Goal: Find specific page/section: Find specific page/section

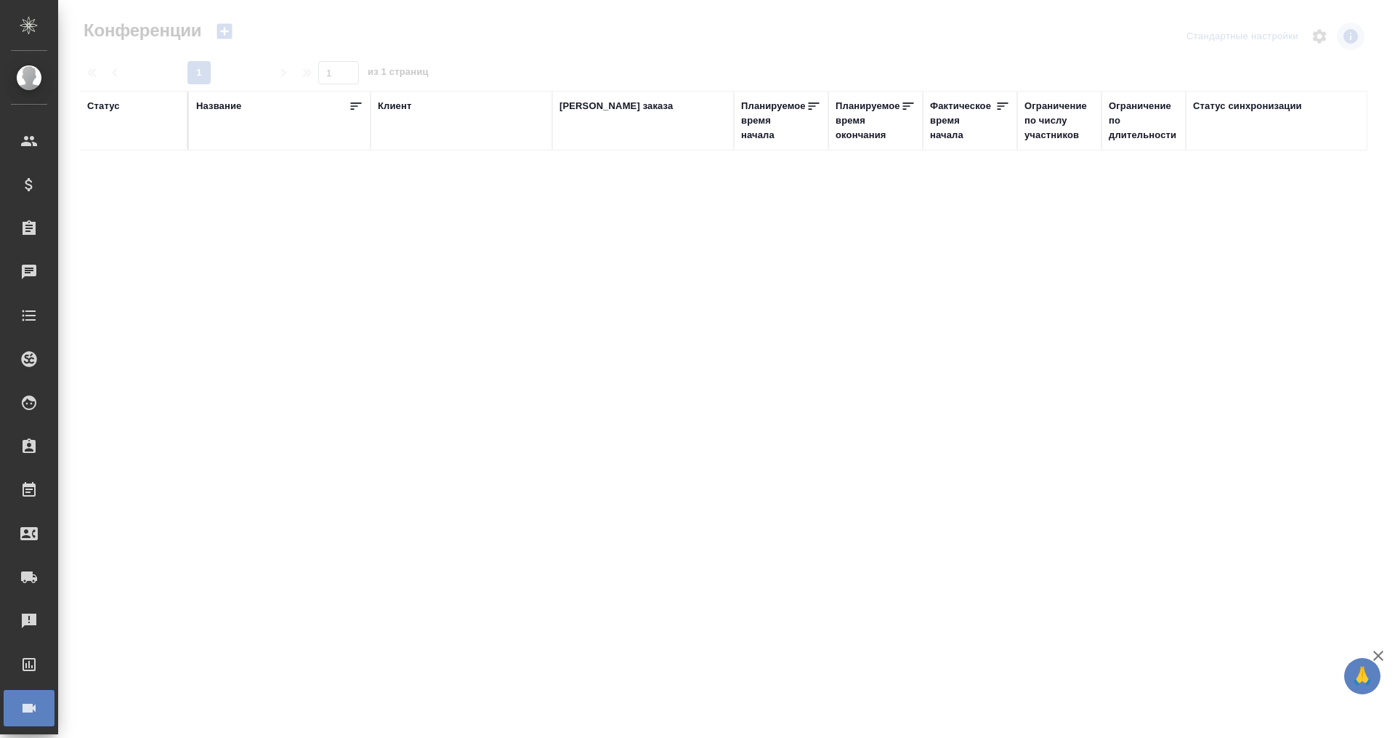
type input "[PERSON_NAME]"
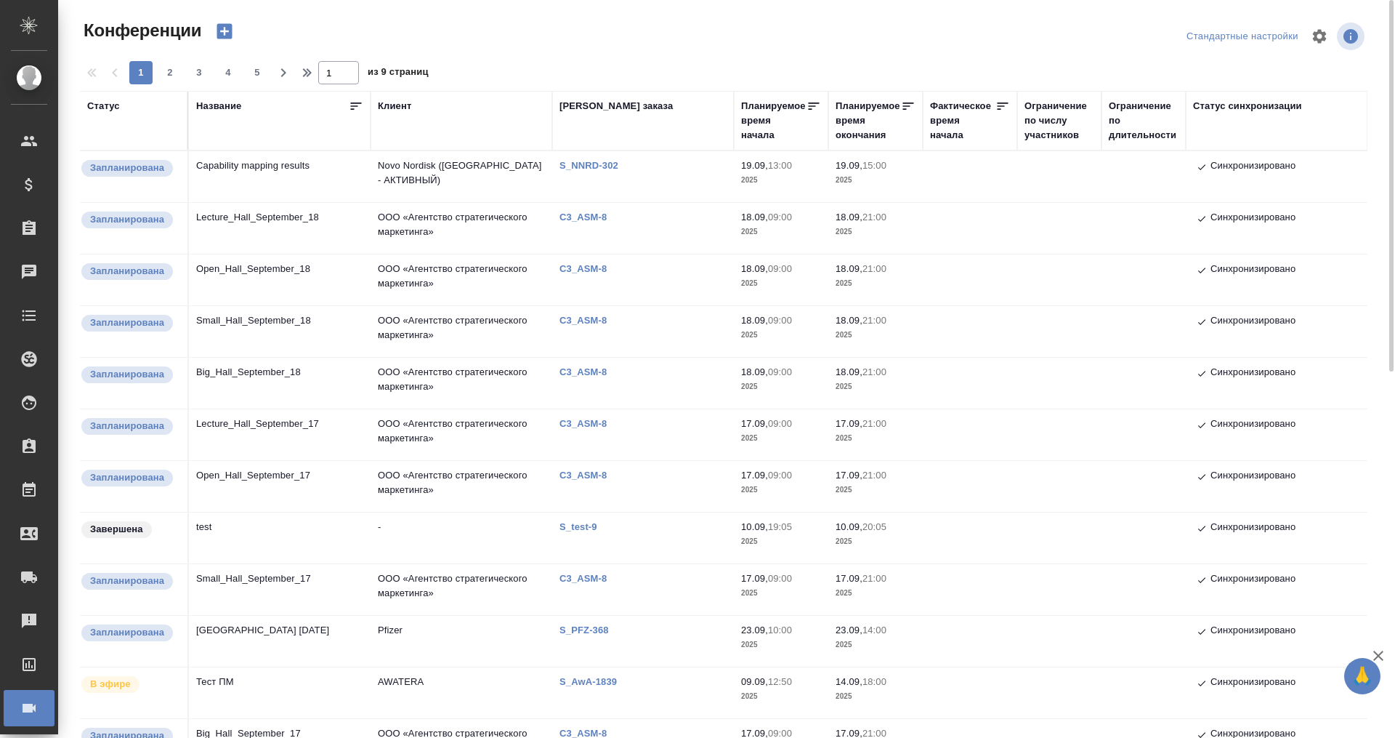
click at [243, 424] on td "Lecture_Hall_September_17" at bounding box center [280, 434] width 182 height 51
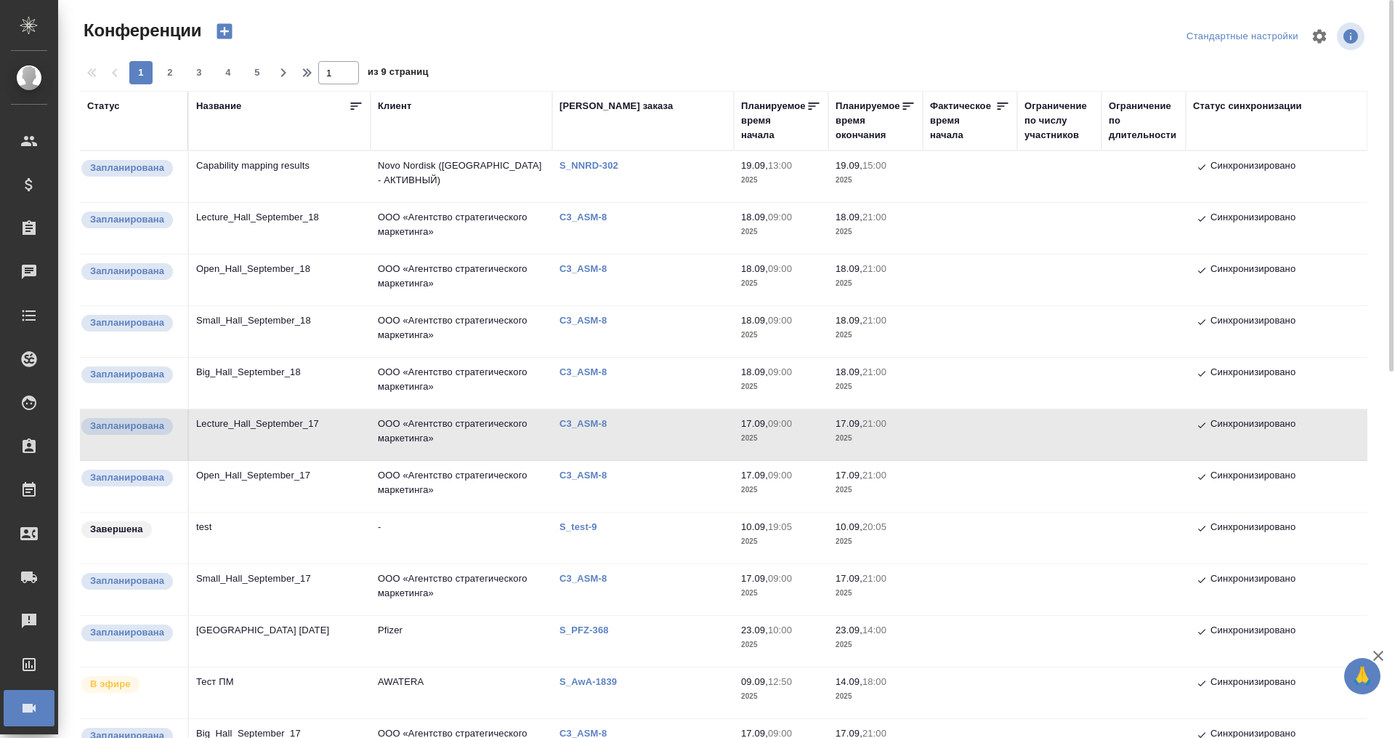
click at [243, 424] on td "Lecture_Hall_September_17" at bounding box center [280, 434] width 182 height 51
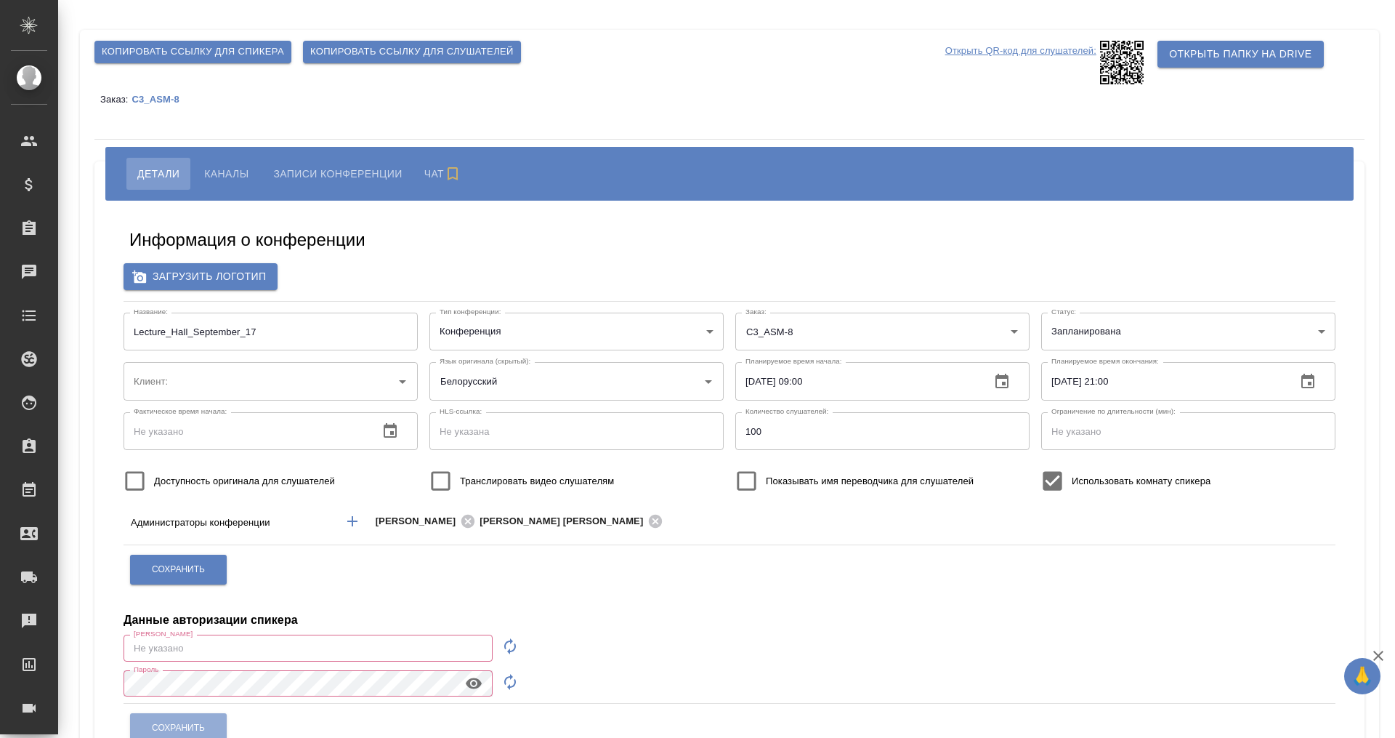
type input "[PERSON_NAME][EMAIL_ADDRESS][DOMAIN_NAME]"
click at [232, 171] on span "Каналы" at bounding box center [226, 173] width 44 height 17
